Goal: Transaction & Acquisition: Book appointment/travel/reservation

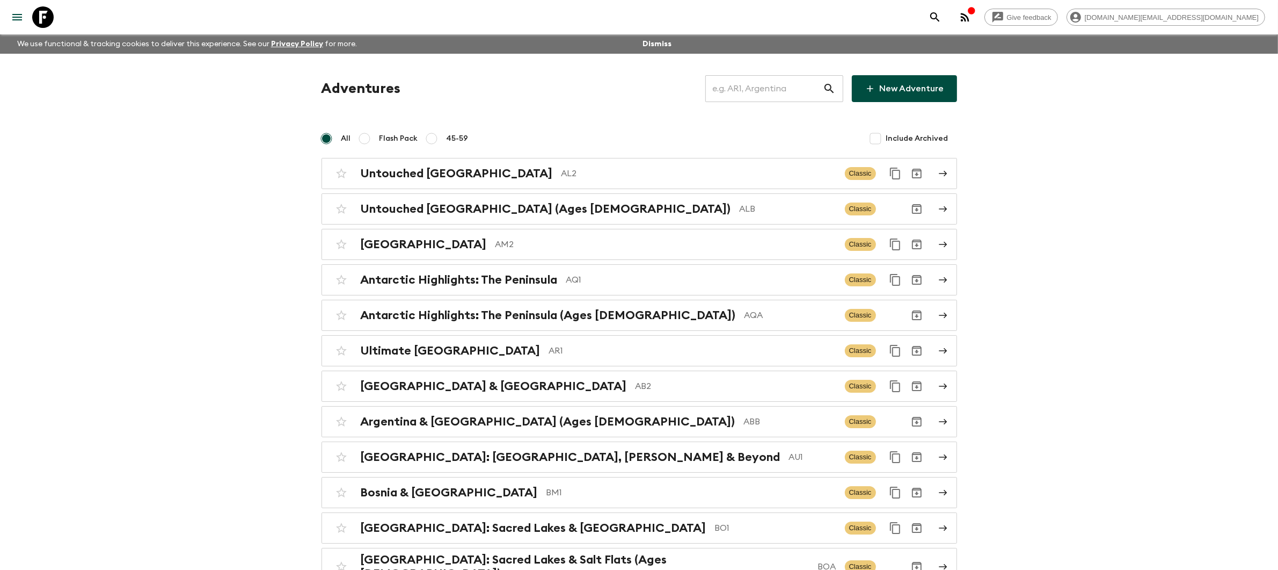
click at [795, 97] on input "text" at bounding box center [764, 89] width 118 height 30
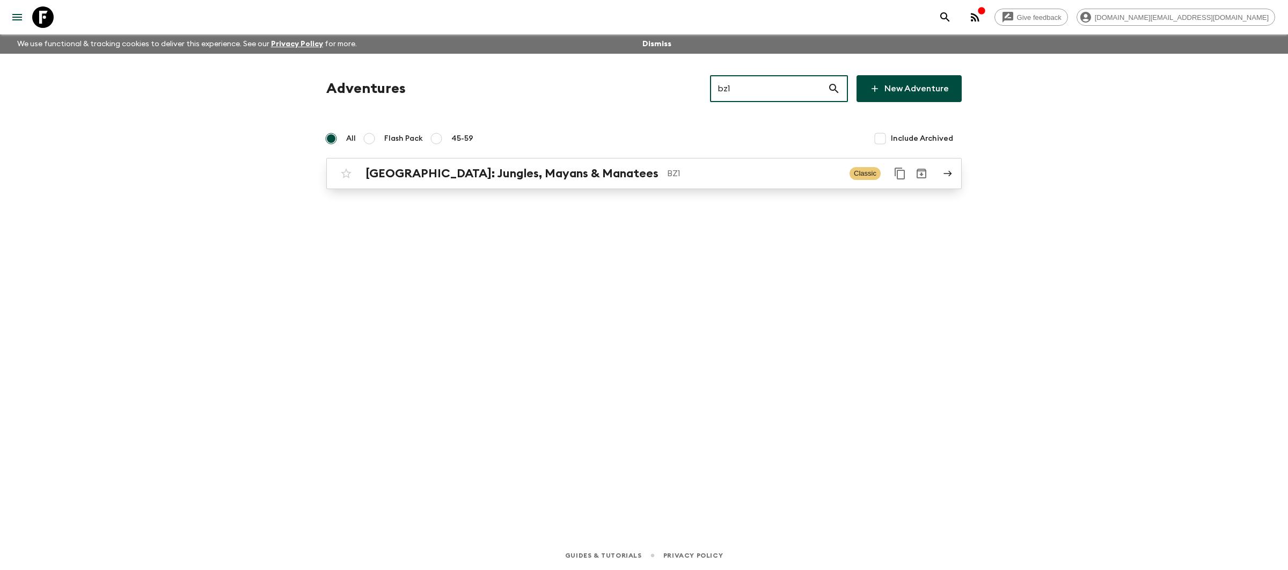
type input "bz1"
click at [726, 184] on div "[GEOGRAPHIC_DATA]: Jungles, Mayans & Manatees BZ1 Classic" at bounding box center [623, 173] width 575 height 21
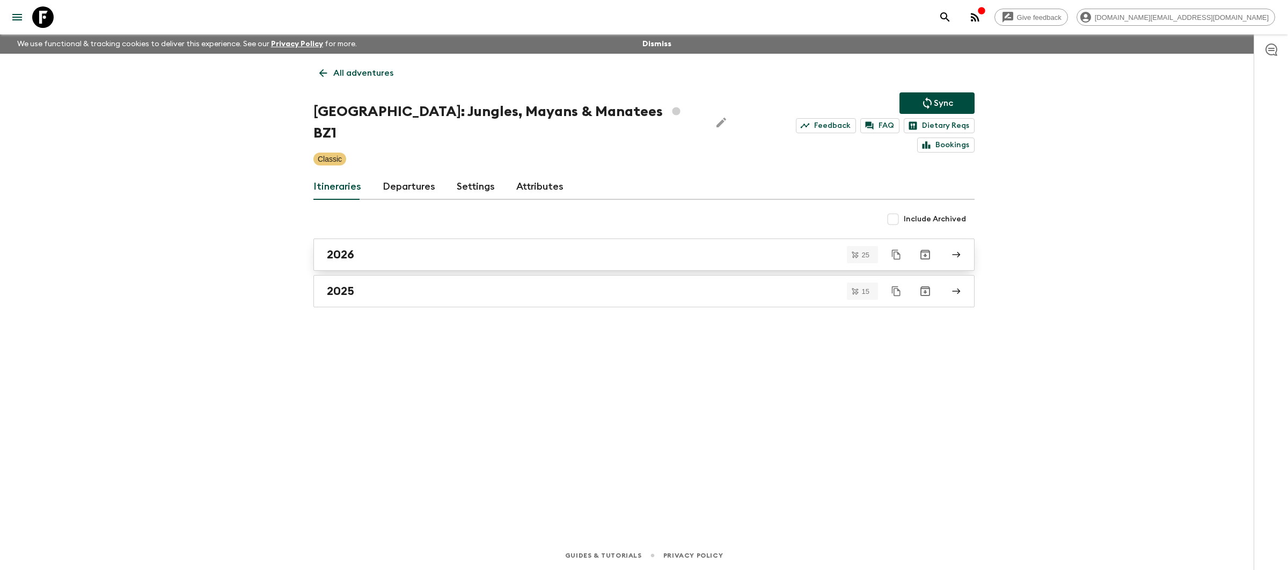
click at [426, 247] on div "2026" at bounding box center [634, 254] width 614 height 14
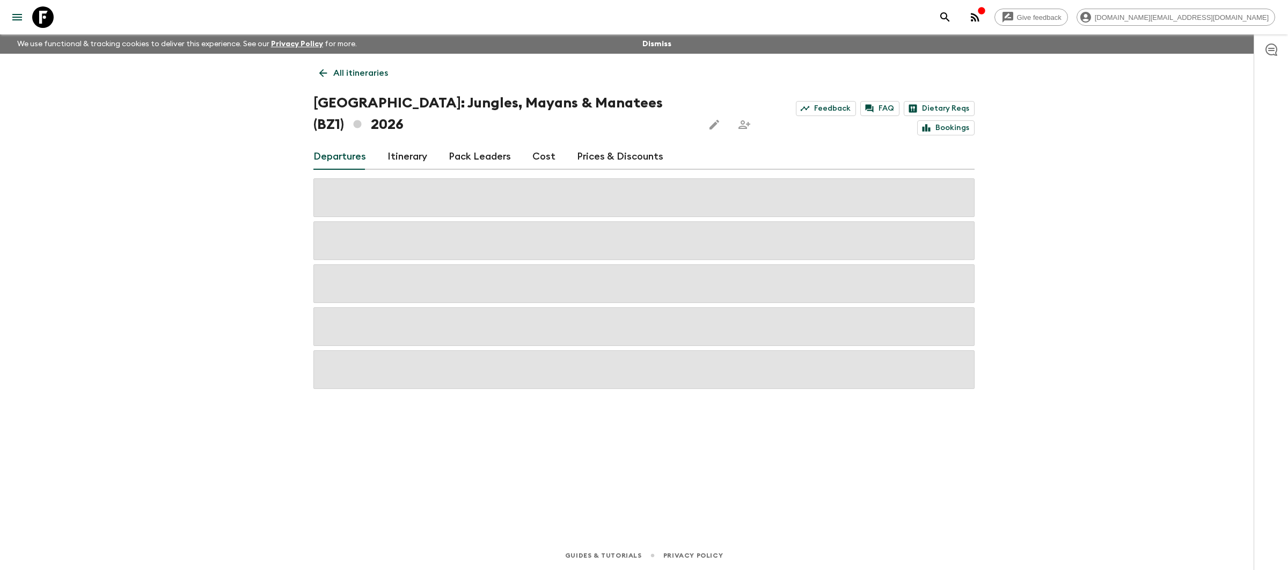
click at [605, 144] on link "Prices & Discounts" at bounding box center [620, 157] width 86 height 26
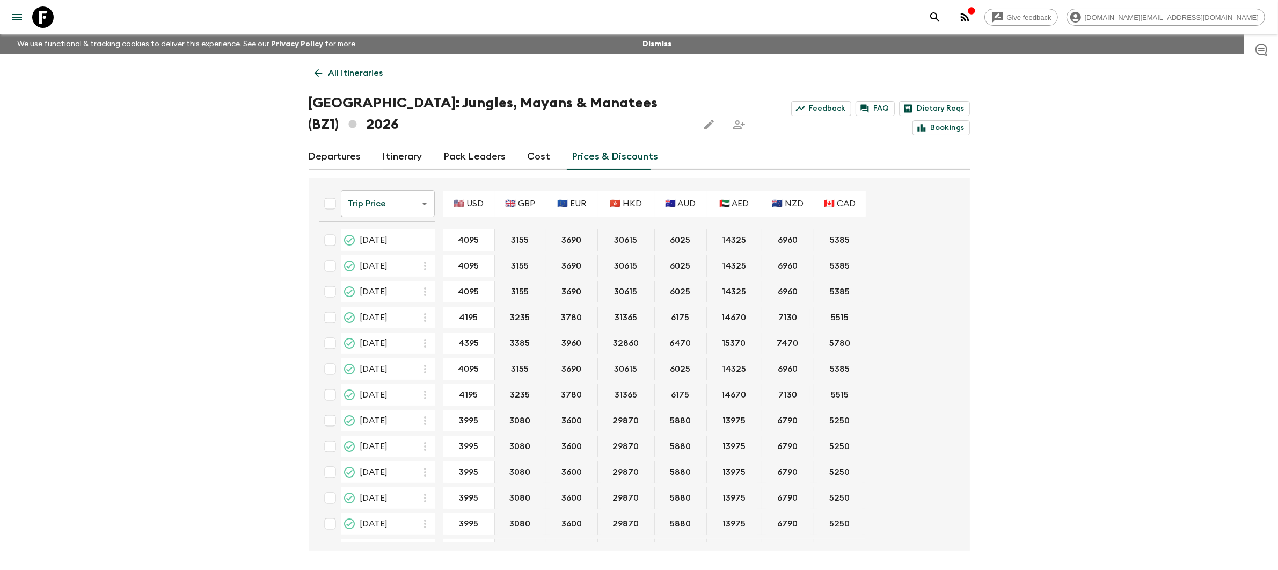
click at [322, 144] on link "Departures" at bounding box center [335, 157] width 53 height 26
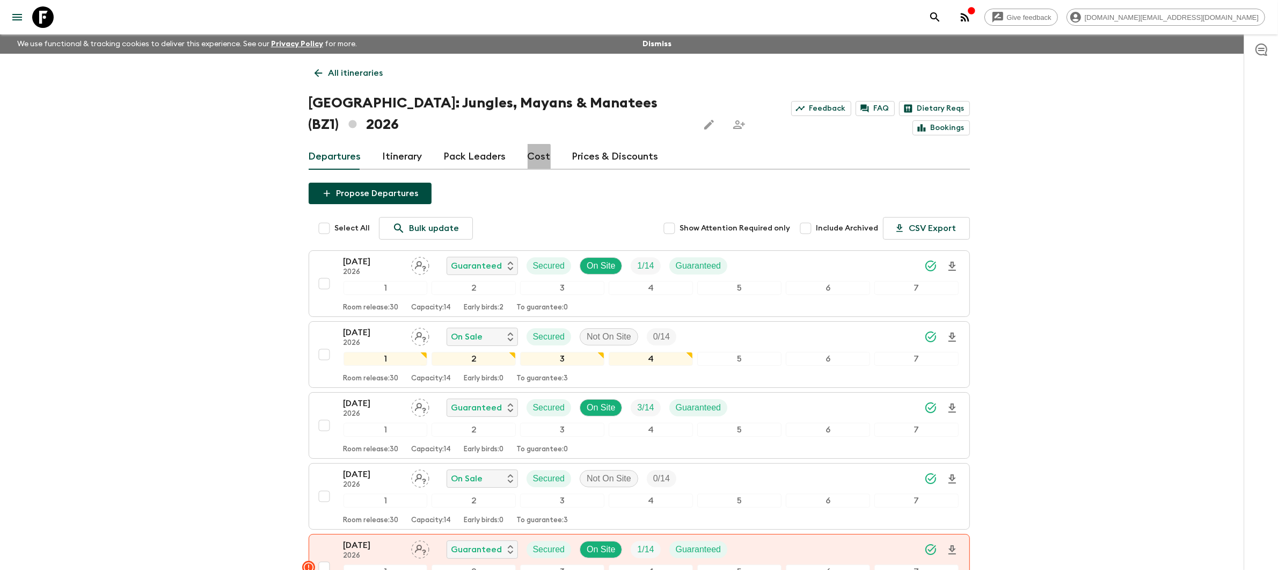
click at [535, 144] on link "Cost" at bounding box center [539, 157] width 23 height 26
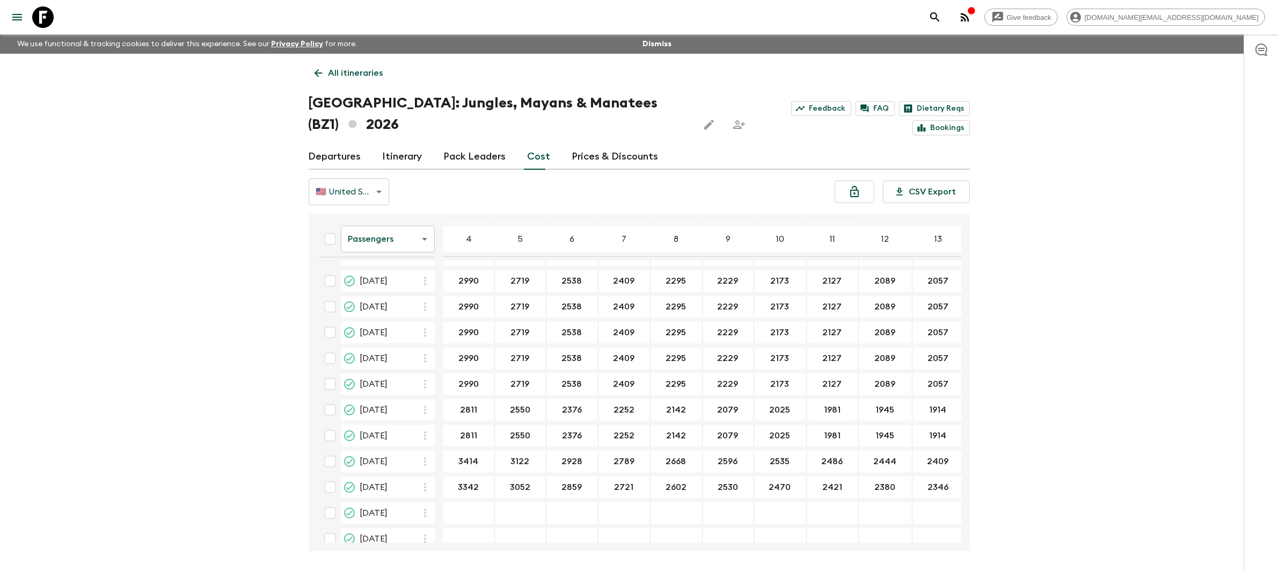
scroll to position [363, 0]
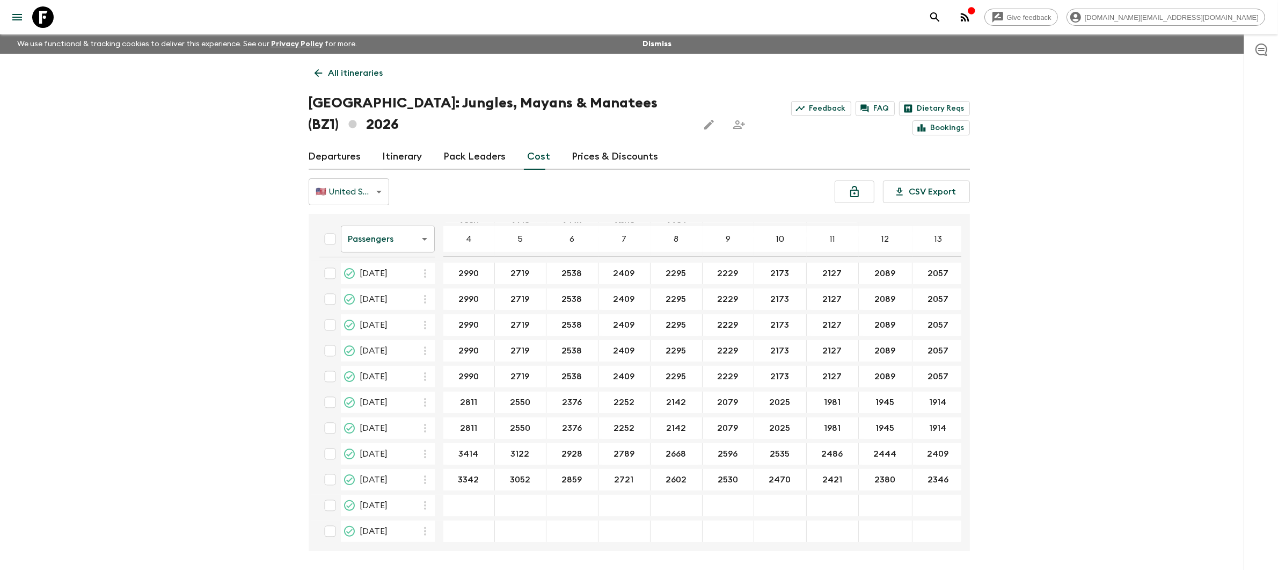
click at [608, 144] on link "Prices & Discounts" at bounding box center [615, 157] width 86 height 26
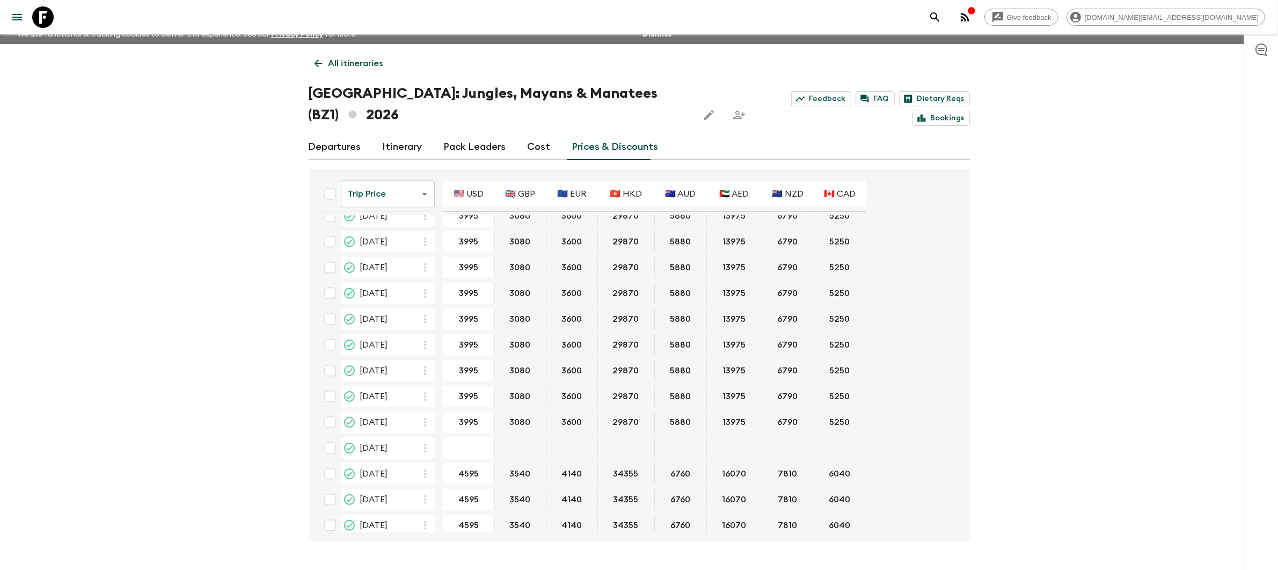
scroll to position [18, 0]
